Goal: Check status: Check status

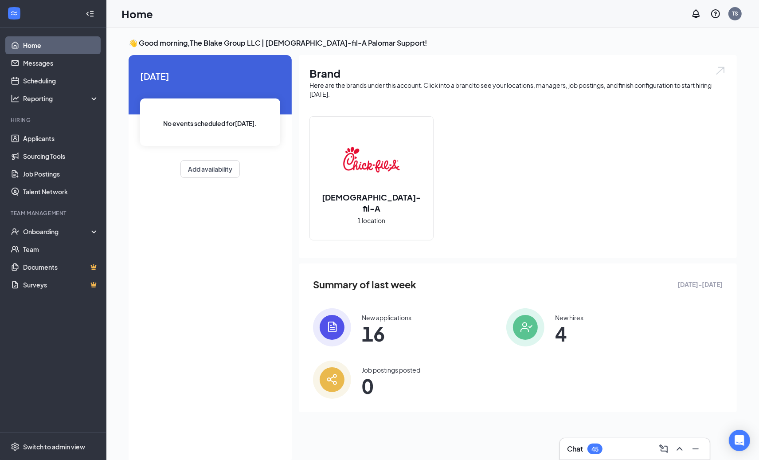
click at [63, 220] on li "Team Management Onboarding Team Documents Surveys" at bounding box center [53, 251] width 106 height 84
click at [63, 237] on div "Onboarding" at bounding box center [53, 231] width 106 height 18
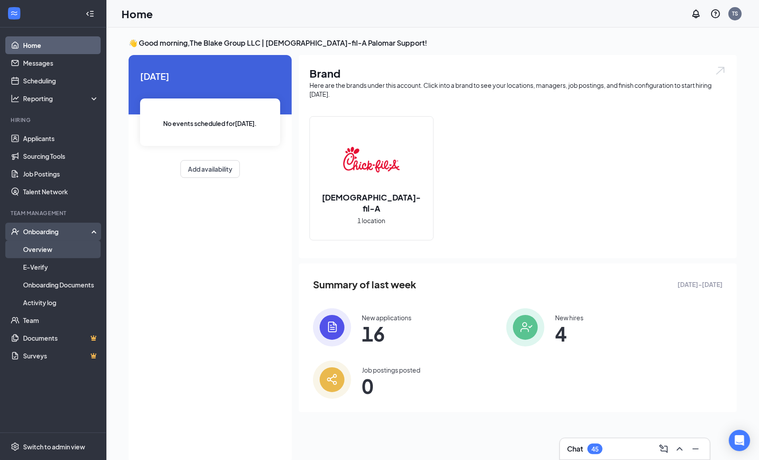
click at [63, 254] on link "Overview" at bounding box center [61, 249] width 76 height 18
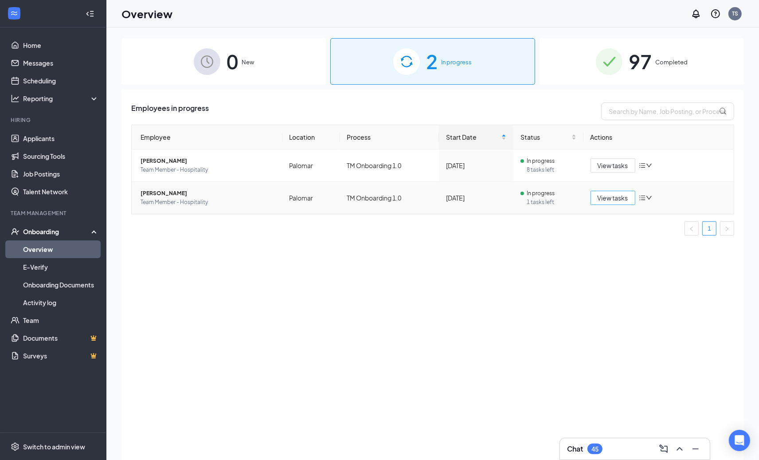
click at [612, 204] on button "View tasks" at bounding box center [612, 198] width 45 height 14
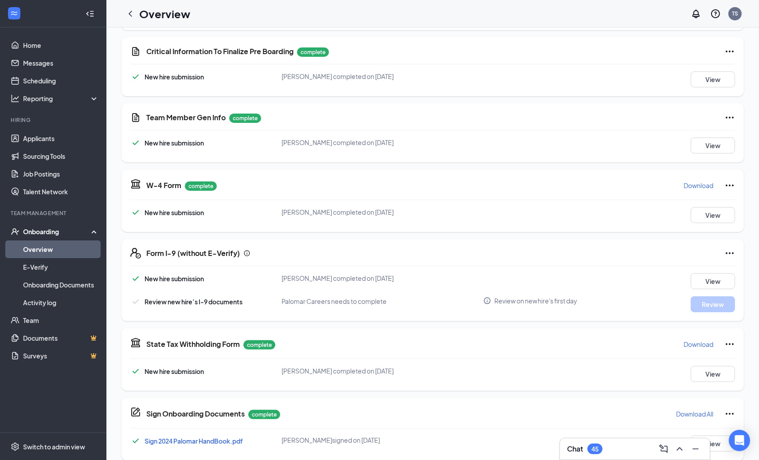
scroll to position [195, 0]
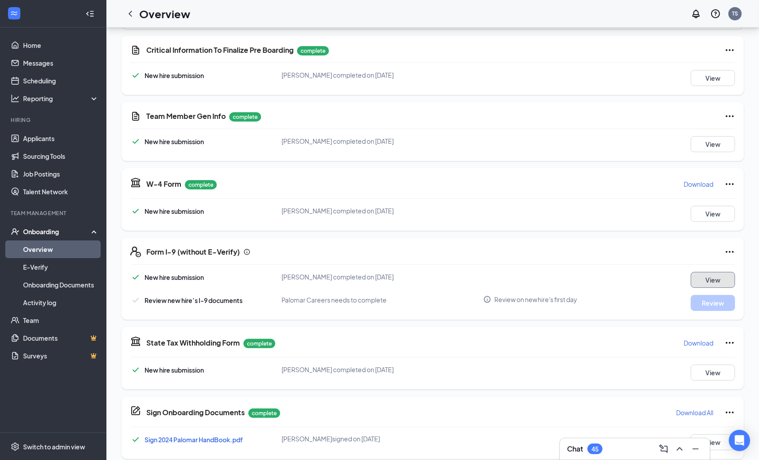
click at [712, 277] on button "View" at bounding box center [712, 280] width 44 height 16
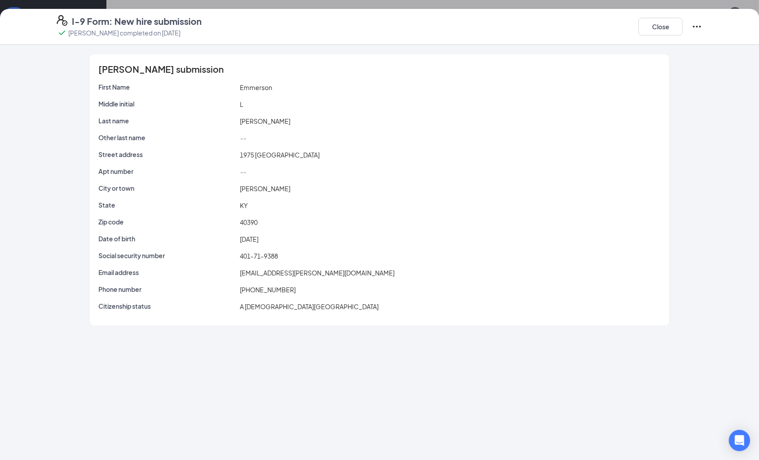
click at [662, 12] on div "I-9 Form: New hire submission [PERSON_NAME] completed on [DATE] Close" at bounding box center [379, 27] width 759 height 36
click at [657, 20] on button "Close" at bounding box center [660, 27] width 44 height 18
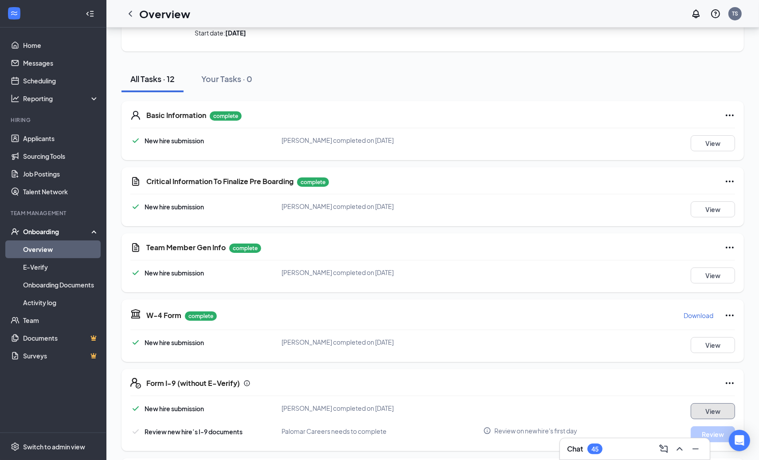
scroll to position [61, 0]
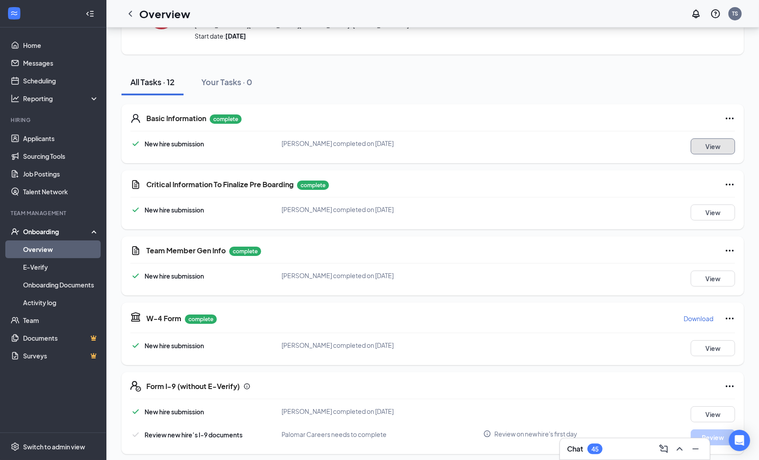
click at [704, 146] on button "View" at bounding box center [712, 146] width 44 height 16
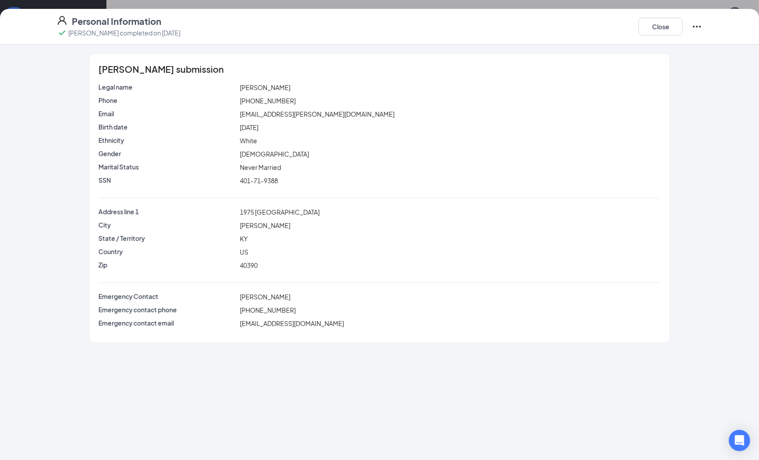
click at [636, 25] on div "Personal Information [PERSON_NAME] completed on [DATE] Close" at bounding box center [379, 26] width 681 height 23
click at [640, 23] on button "Close" at bounding box center [660, 27] width 44 height 18
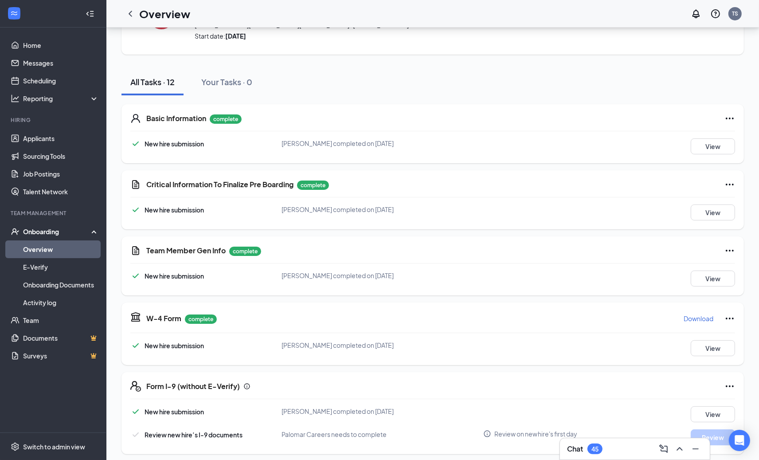
click at [709, 134] on div "Basic Information complete New hire submission [PERSON_NAME] completed on [DATE…" at bounding box center [432, 133] width 622 height 59
click at [697, 156] on div "Basic Information complete New hire submission [PERSON_NAME] completed on [DATE…" at bounding box center [432, 133] width 622 height 59
click at [736, 116] on div "Basic Information complete New hire submission [PERSON_NAME] completed on [DATE…" at bounding box center [432, 133] width 622 height 59
click at [721, 122] on div "Basic Information complete" at bounding box center [440, 118] width 589 height 11
click at [723, 120] on div "Basic Information complete" at bounding box center [440, 118] width 589 height 11
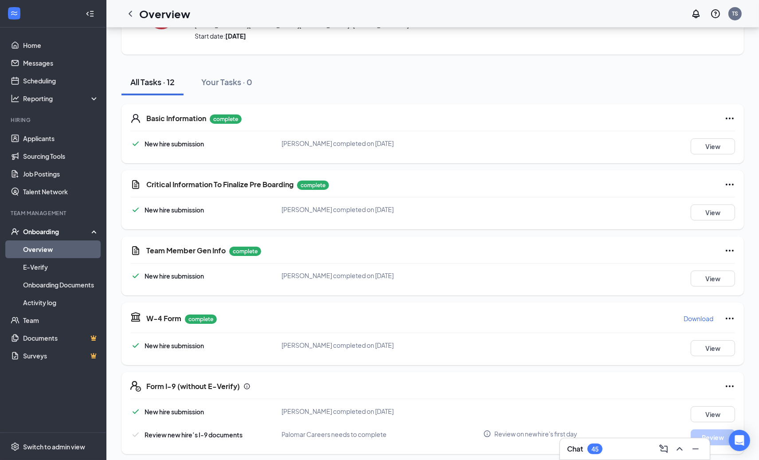
click at [734, 114] on div "Basic Information complete New hire submission [PERSON_NAME] completed on [DATE…" at bounding box center [432, 133] width 622 height 59
click at [730, 115] on icon "Ellipses" at bounding box center [729, 118] width 11 height 11
click at [572, 110] on div "Basic Information complete New hire submission [PERSON_NAME] completed on [DATE…" at bounding box center [432, 133] width 622 height 59
click at [128, 10] on icon "ChevronLeft" at bounding box center [130, 13] width 11 height 11
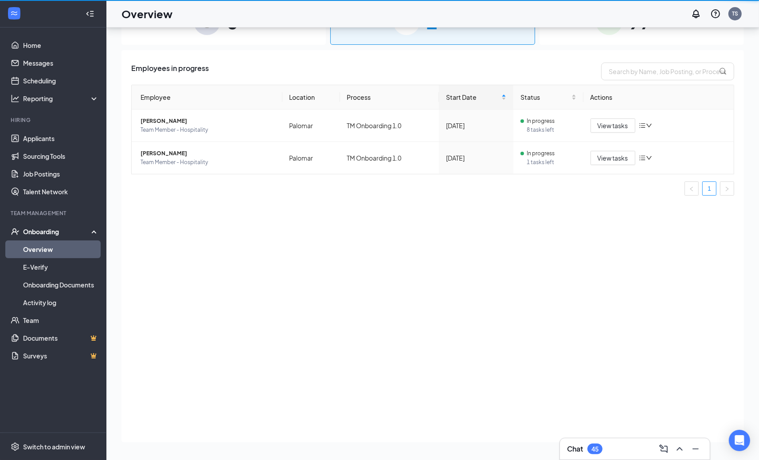
scroll to position [40, 0]
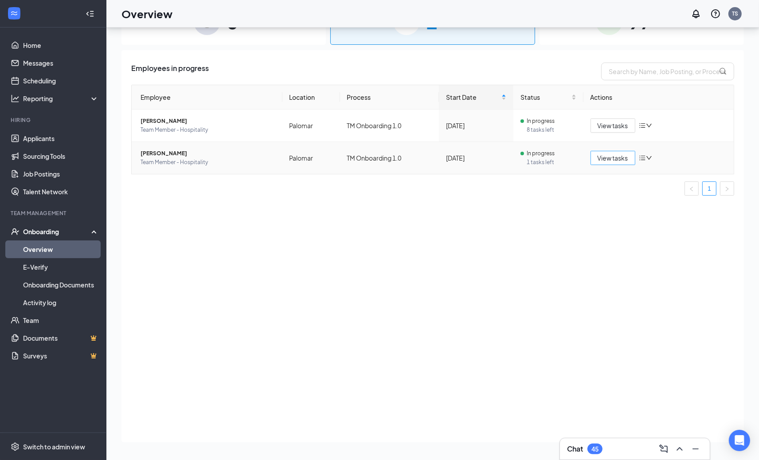
click at [610, 157] on span "View tasks" at bounding box center [612, 158] width 31 height 10
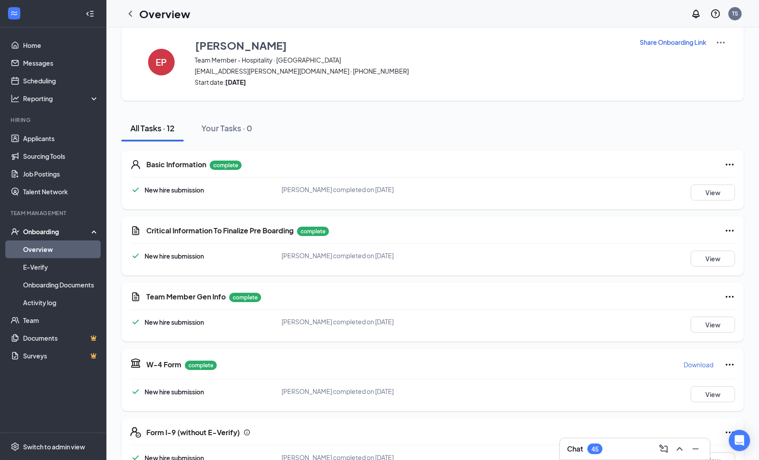
scroll to position [74, 0]
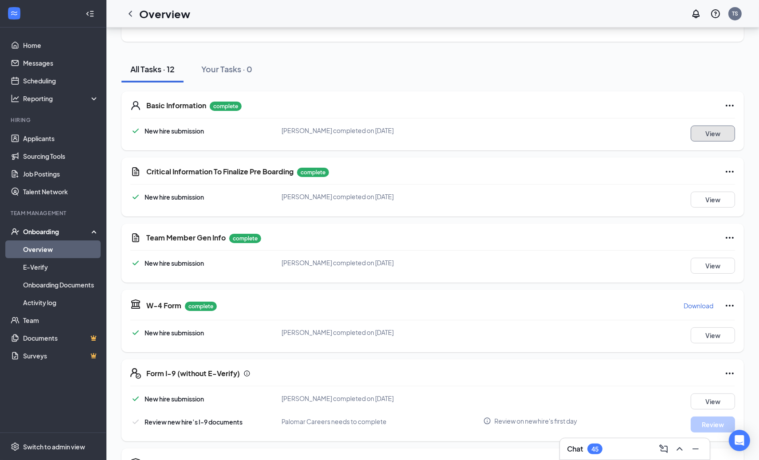
click at [712, 137] on button "View" at bounding box center [712, 133] width 44 height 16
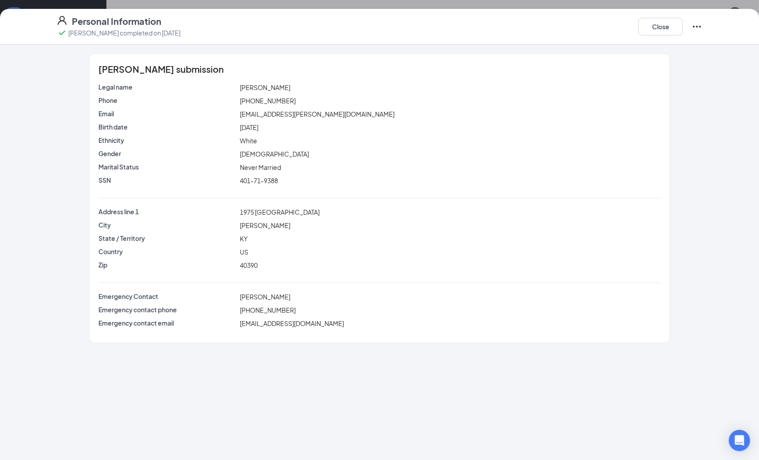
click at [682, 27] on div "Close" at bounding box center [670, 26] width 64 height 23
click at [257, 172] on div "Marital Status [DEMOGRAPHIC_DATA]" at bounding box center [379, 168] width 562 height 13
click at [257, 180] on span "401-71-9388" at bounding box center [259, 180] width 38 height 8
click at [269, 117] on span "[EMAIL_ADDRESS][PERSON_NAME][DOMAIN_NAME]" at bounding box center [317, 114] width 155 height 8
click at [641, 24] on button "Close" at bounding box center [660, 27] width 44 height 18
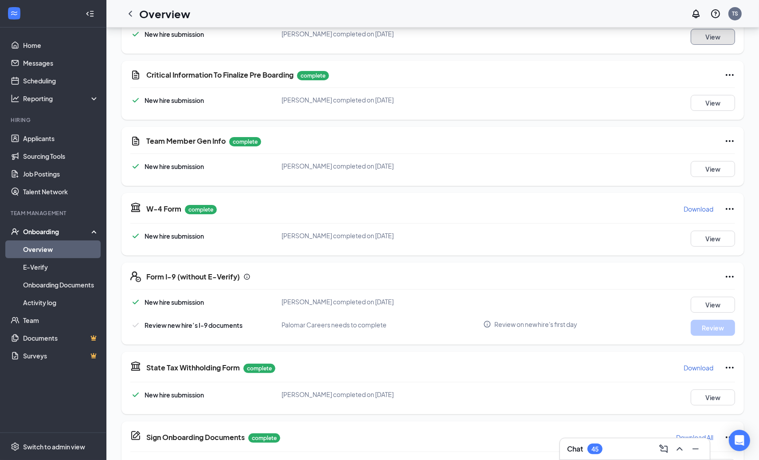
scroll to position [174, 0]
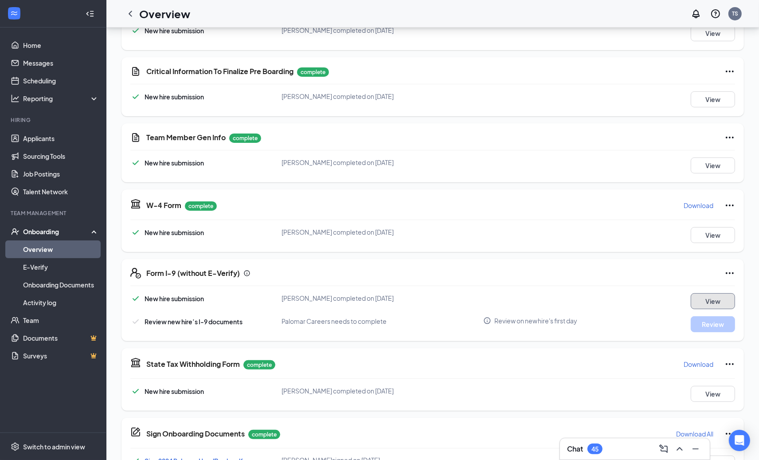
click at [706, 293] on button "View" at bounding box center [712, 301] width 44 height 16
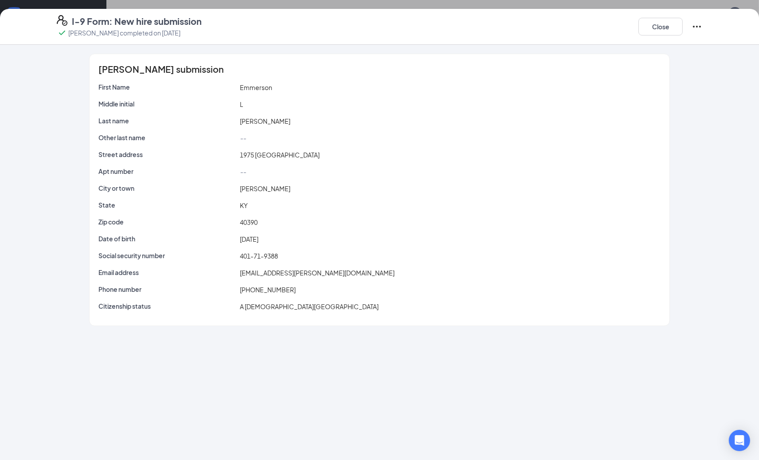
scroll to position [172, 0]
click at [648, 24] on button "Close" at bounding box center [660, 27] width 44 height 18
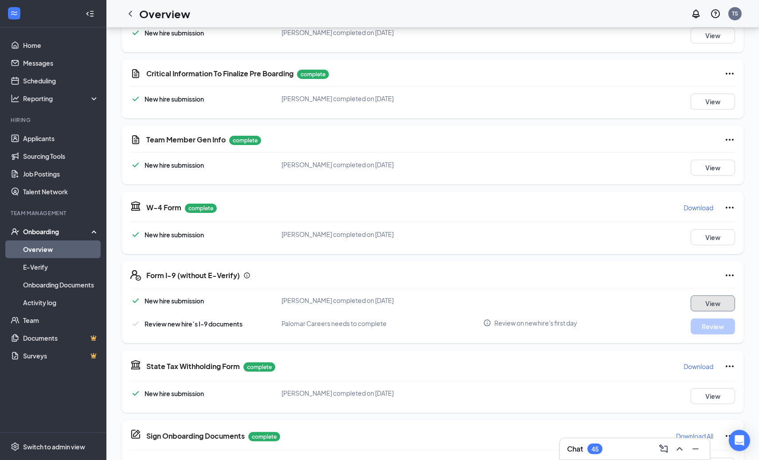
scroll to position [0, 0]
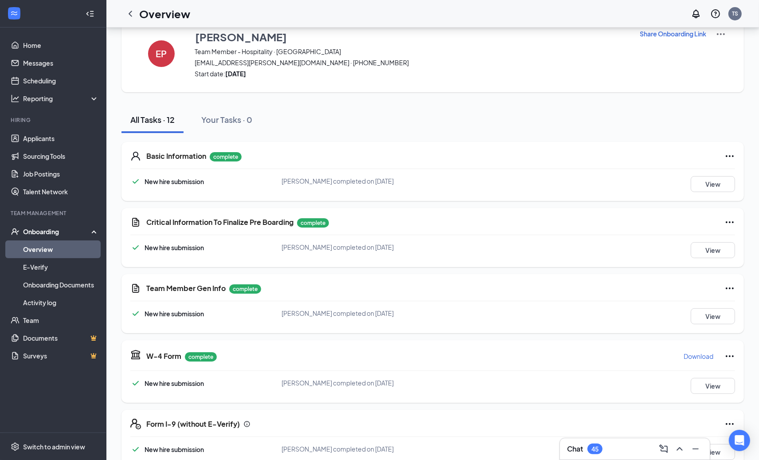
click at [726, 152] on icon "Ellipses" at bounding box center [729, 156] width 11 height 11
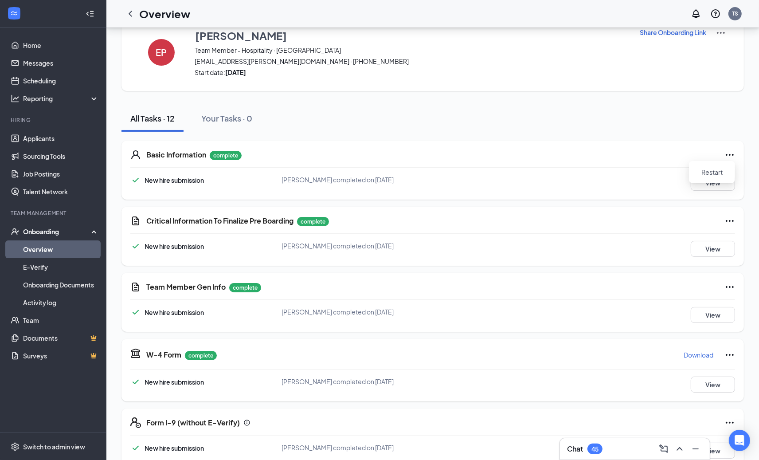
scroll to position [25, 0]
click at [569, 130] on div "All Tasks · 12 Your Tasks · 0 Basic Information complete New hire submission [P…" at bounding box center [432, 467] width 622 height 725
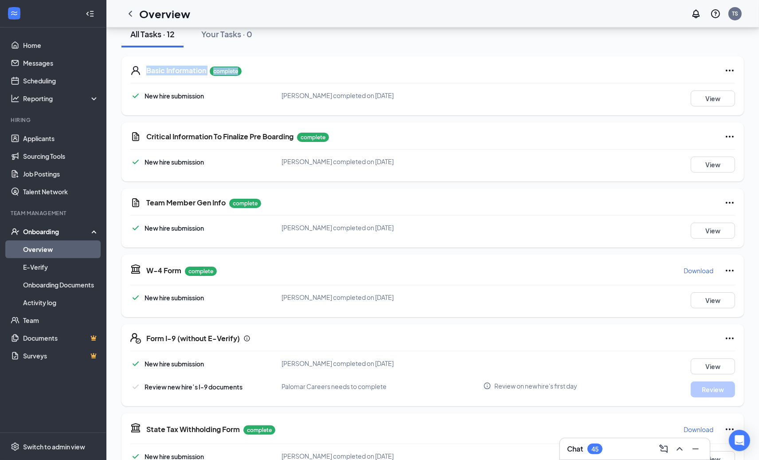
scroll to position [125, 0]
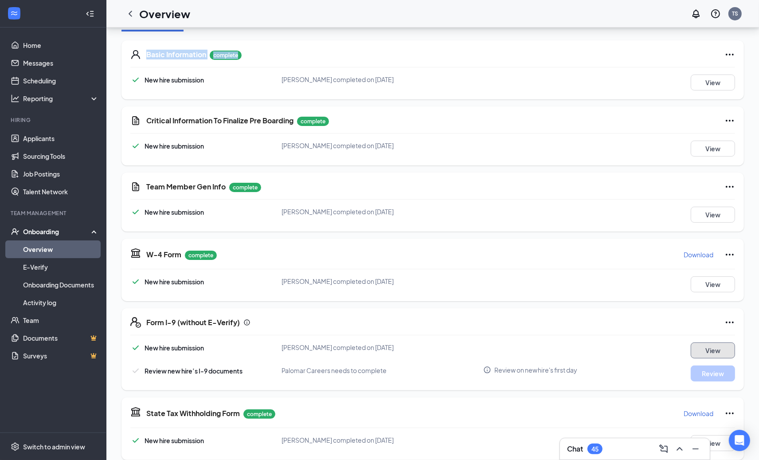
click at [706, 346] on button "View" at bounding box center [712, 350] width 44 height 16
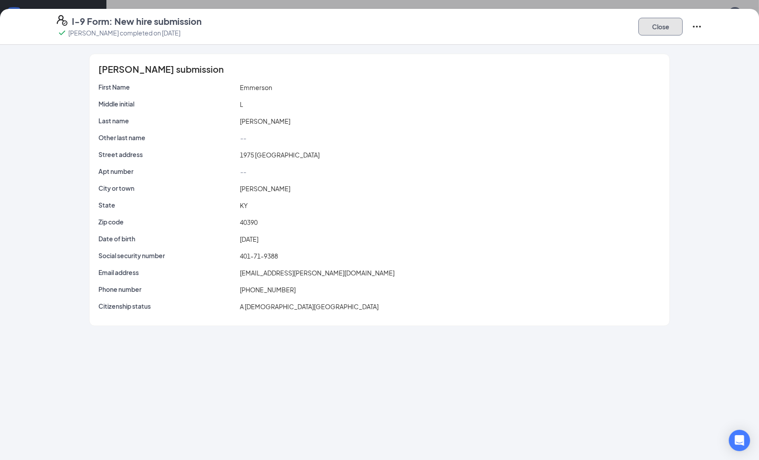
click at [645, 23] on button "Close" at bounding box center [660, 27] width 44 height 18
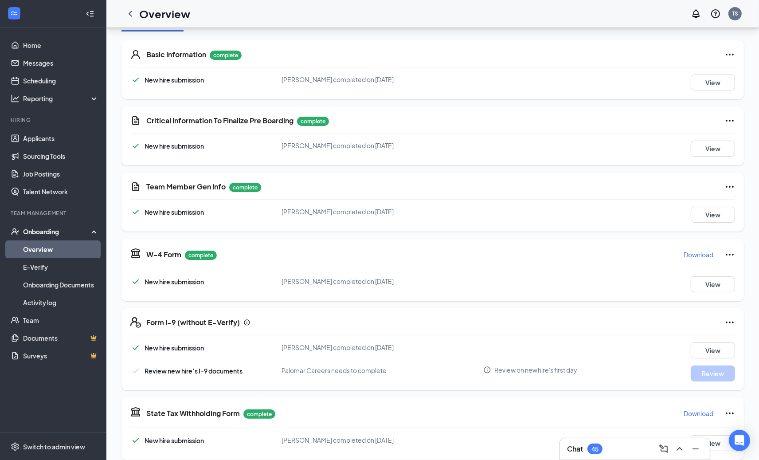
click at [705, 360] on div "New hire submission [PERSON_NAME] completed on [DATE] View Review new hire’s I-…" at bounding box center [432, 361] width 604 height 39
click at [708, 351] on button "View" at bounding box center [712, 350] width 44 height 16
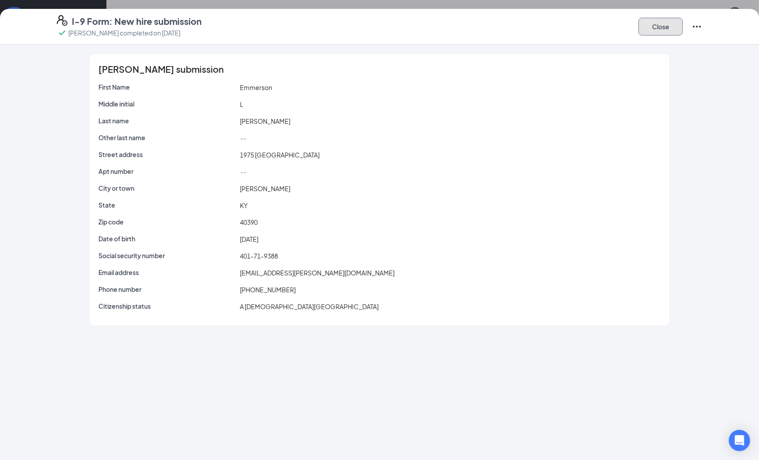
click at [639, 28] on button "Close" at bounding box center [660, 27] width 44 height 18
